Goal: Browse casually

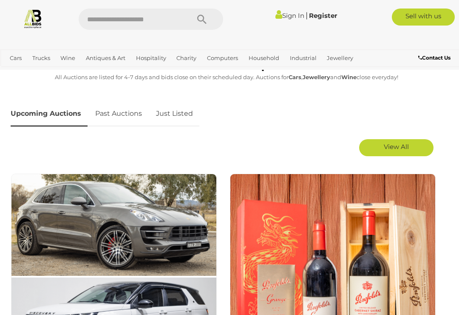
scroll to position [367, 0]
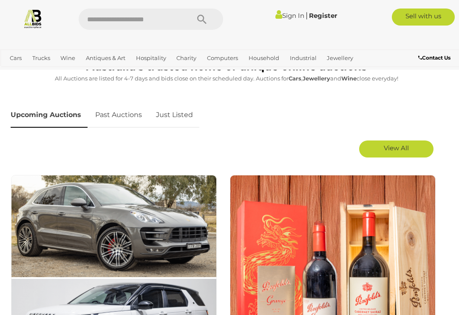
click at [399, 153] on link "View All" at bounding box center [396, 148] width 74 height 17
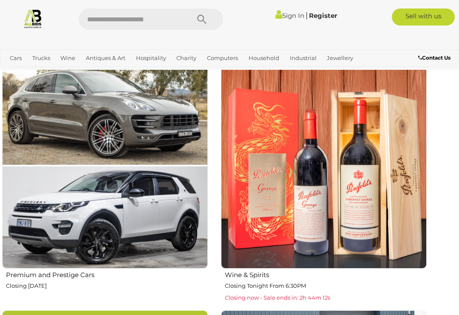
scroll to position [465, 11]
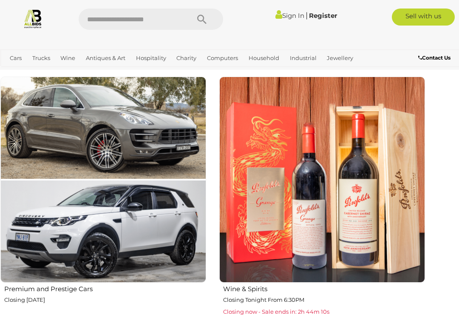
click at [154, 188] on img at bounding box center [103, 180] width 206 height 206
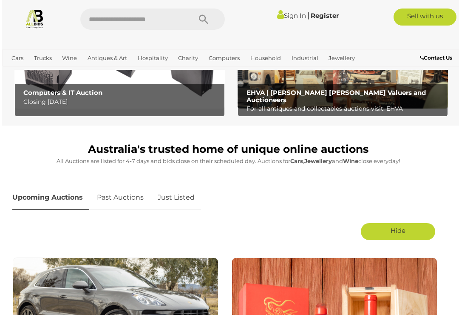
scroll to position [305, 0]
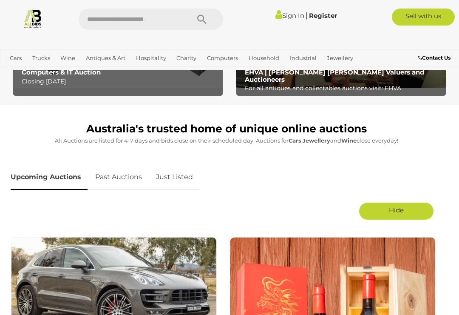
click at [407, 168] on div "Upcoming Auctions Past Auctions Just Listed" at bounding box center [223, 177] width 434 height 34
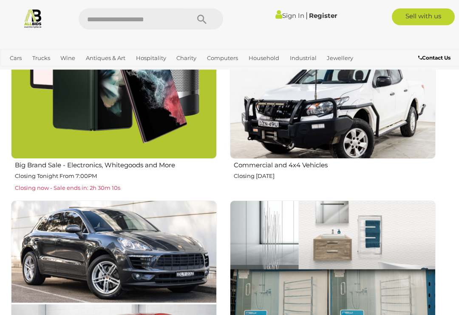
scroll to position [836, 0]
click at [159, 125] on img at bounding box center [114, 56] width 206 height 206
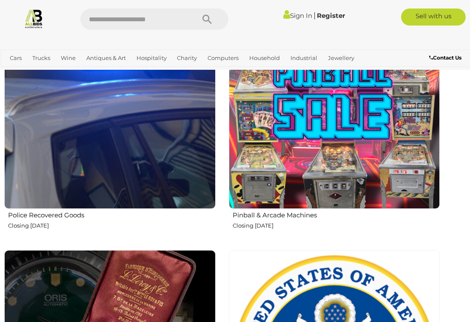
scroll to position [1820, 7]
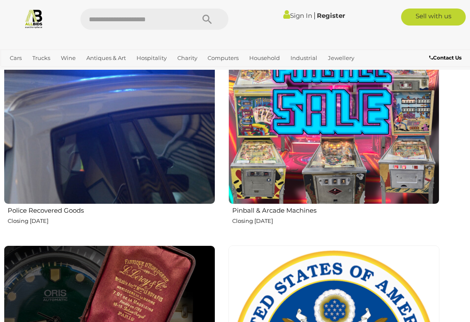
click at [123, 139] on img at bounding box center [109, 98] width 211 height 211
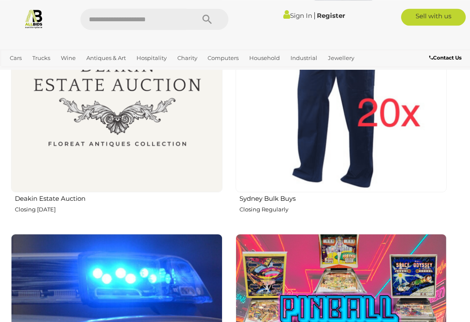
scroll to position [1579, 0]
click at [125, 108] on img at bounding box center [116, 86] width 211 height 211
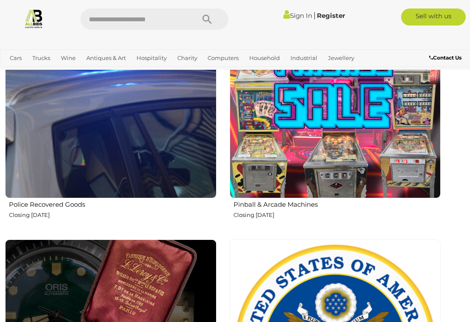
scroll to position [1826, 6]
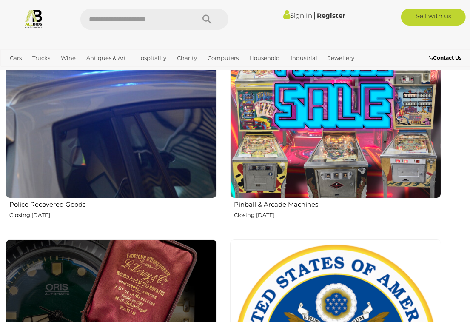
click at [133, 136] on img at bounding box center [111, 92] width 211 height 211
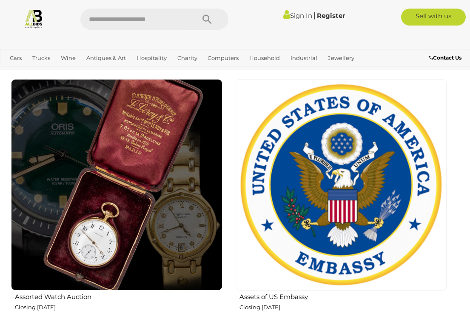
scroll to position [1986, 0]
click at [141, 207] on img at bounding box center [116, 184] width 211 height 211
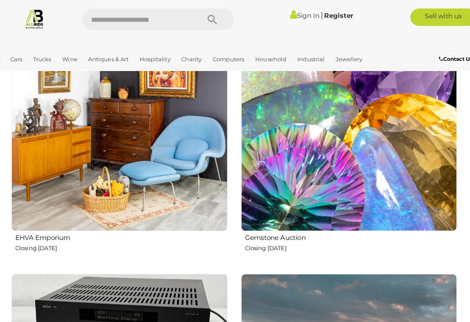
scroll to position [2557, 0]
click at [153, 140] on img at bounding box center [116, 119] width 211 height 211
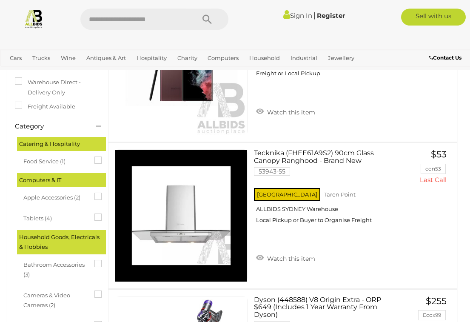
scroll to position [70, 0]
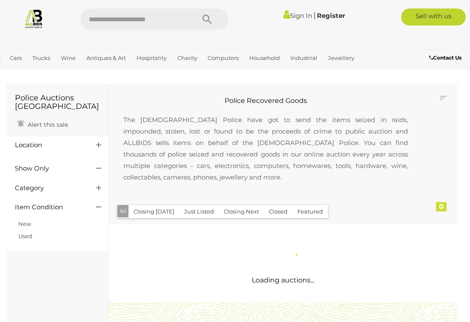
scroll to position [1, 0]
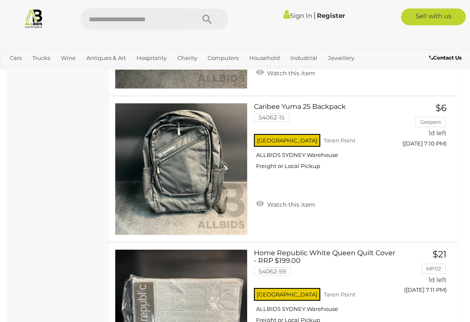
scroll to position [1496, 0]
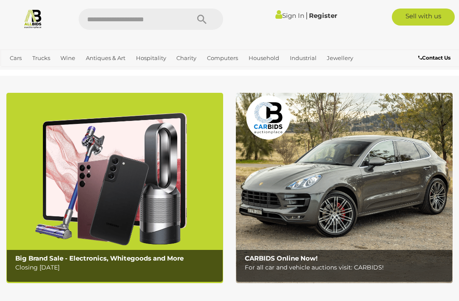
scroll to position [900, 0]
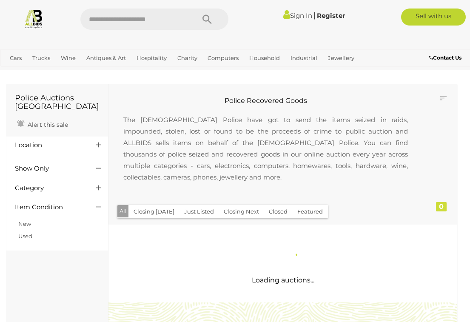
scroll to position [1, 0]
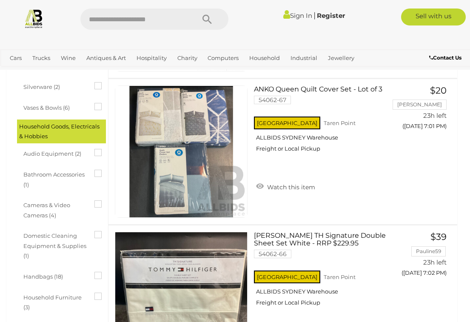
scroll to position [89, 0]
